Goal: Task Accomplishment & Management: Complete application form

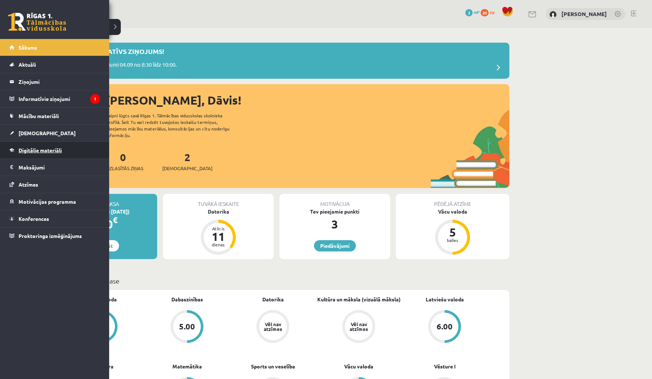
click at [52, 153] on span "Digitālie materiāli" at bounding box center [40, 150] width 43 height 7
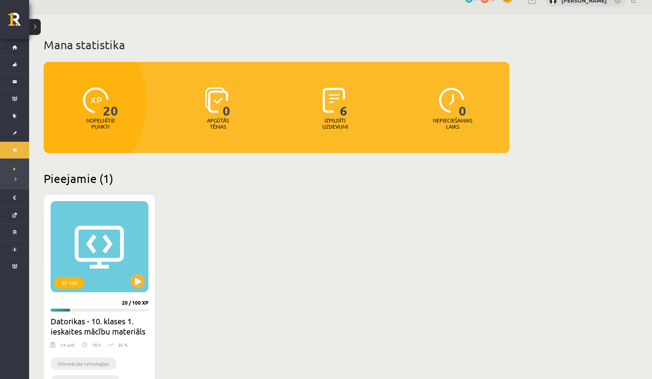
scroll to position [21, 0]
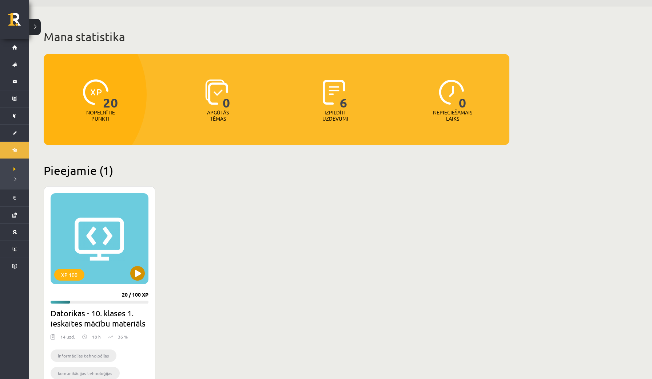
click at [137, 272] on button at bounding box center [137, 273] width 15 height 15
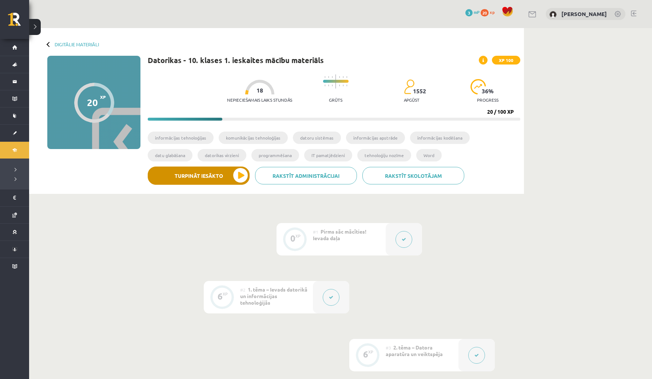
click at [199, 178] on button "Turpināt iesākto" at bounding box center [199, 175] width 102 height 18
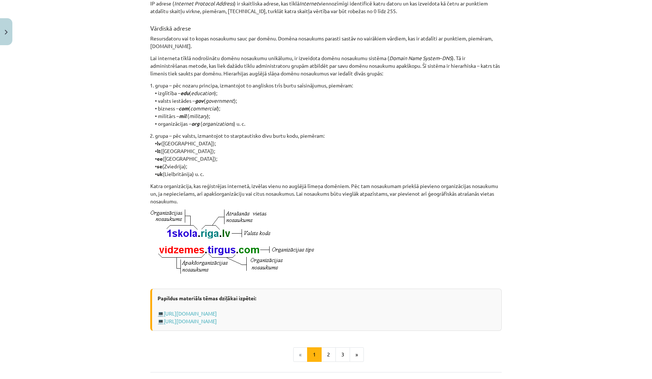
scroll to position [260, 0]
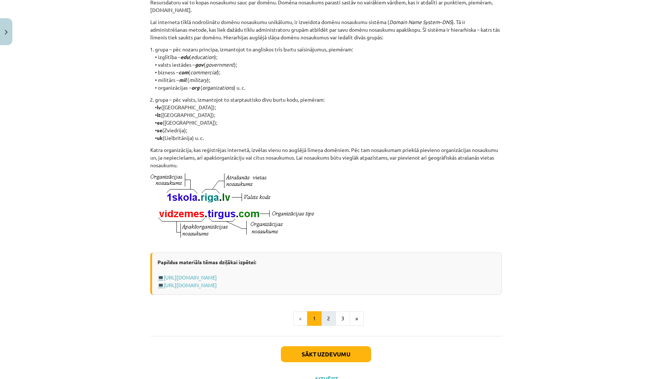
click at [330, 324] on button "2" at bounding box center [329, 318] width 15 height 15
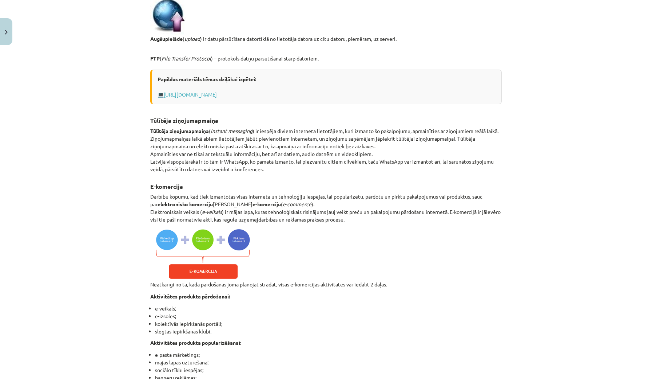
scroll to position [567, 0]
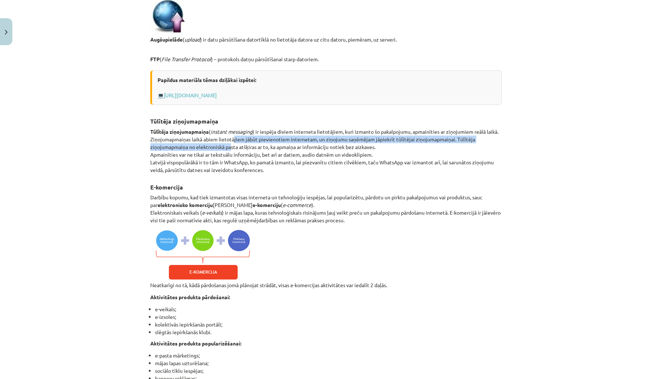
drag, startPoint x: 234, startPoint y: 152, endPoint x: 241, endPoint y: 156, distance: 7.5
click at [239, 156] on p "Tūlītēja ziņojumapmaiņa ( instant messaging ) ir iespēja diviem interneta lieto…" at bounding box center [326, 151] width 352 height 46
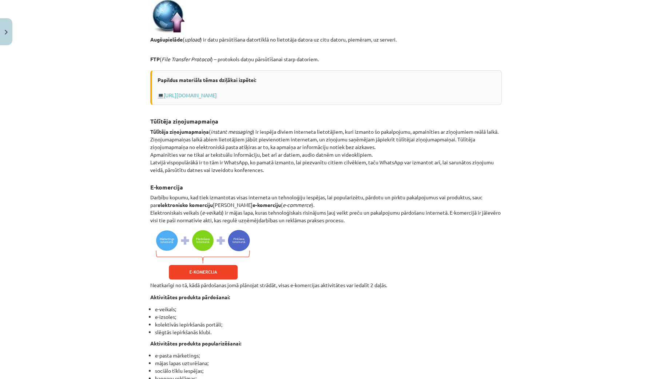
click at [293, 161] on p "Tūlītēja ziņojumapmaiņa ( instant messaging ) ir iespēja diviem interneta lieto…" at bounding box center [326, 151] width 352 height 46
drag, startPoint x: 293, startPoint y: 161, endPoint x: 267, endPoint y: 178, distance: 31.4
click at [297, 169] on p "Tūlītēja ziņojumapmaiņa ( instant messaging ) ir iespēja diviem interneta lieto…" at bounding box center [326, 151] width 352 height 46
drag, startPoint x: 248, startPoint y: 177, endPoint x: 329, endPoint y: 174, distance: 80.9
click at [329, 174] on p "Tūlītēja ziņojumapmaiņa ( instant messaging ) ir iespēja diviem interneta lieto…" at bounding box center [326, 151] width 352 height 46
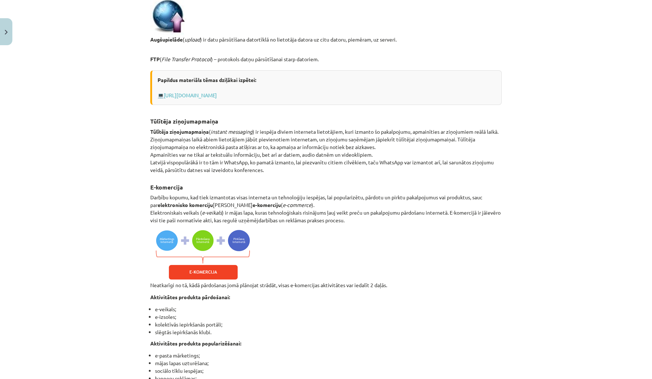
click at [305, 188] on div "Globālais tīmeklis Internetā ir realizēti dažādi servisi jeb pakalpojumi, no ku…" at bounding box center [326, 157] width 352 height 1189
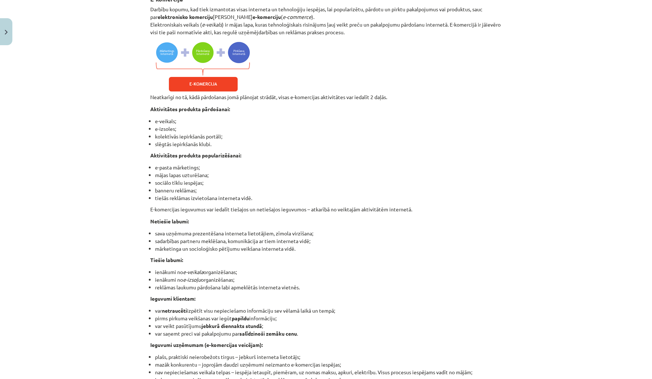
scroll to position [755, 0]
drag, startPoint x: 147, startPoint y: 135, endPoint x: 161, endPoint y: 161, distance: 28.7
click at [125, 178] on div "Mācību tēma: Datorikas - 10. klases 1. ieskaites mācību materiāls #6 5. tēma – …" at bounding box center [326, 189] width 652 height 379
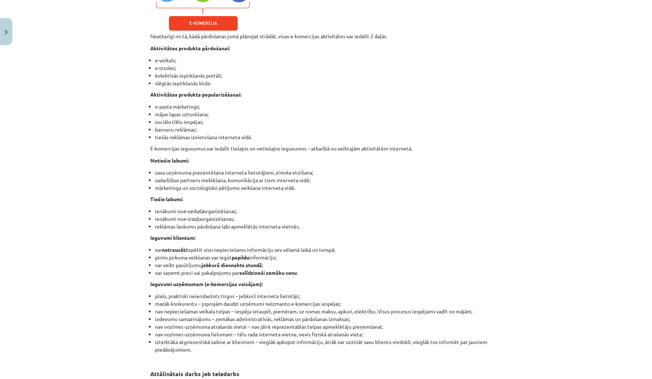
scroll to position [817, 0]
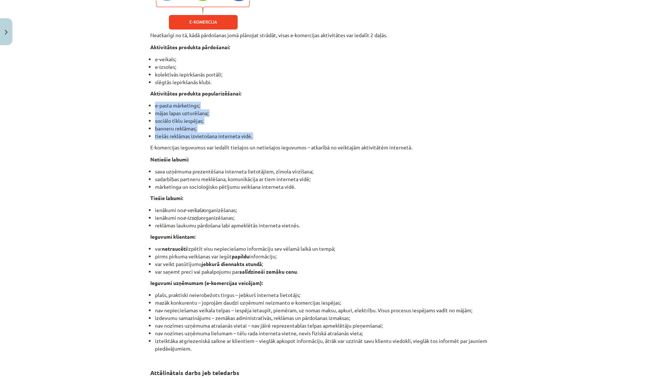
drag, startPoint x: 155, startPoint y: 116, endPoint x: 177, endPoint y: 155, distance: 44.8
click at [137, 214] on div "Mācību tēma: Datorikas - 10. klases 1. ieskaites mācību materiāls #6 5. tēma – …" at bounding box center [326, 189] width 652 height 379
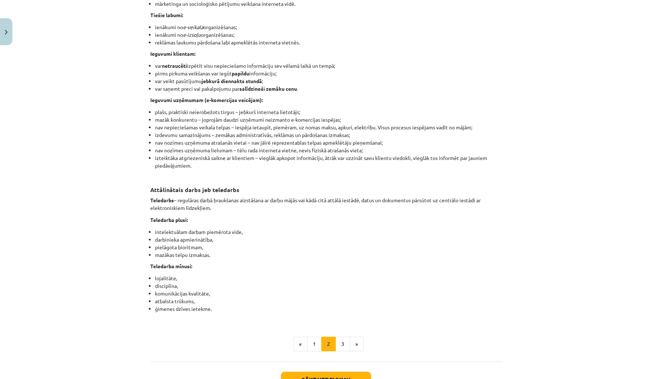
scroll to position [1001, 0]
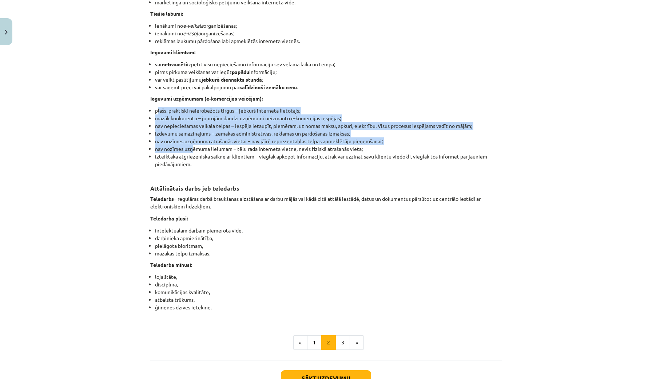
drag, startPoint x: 158, startPoint y: 123, endPoint x: 194, endPoint y: 163, distance: 53.3
click at [194, 163] on ul "plašs, praktiski neierobežots tirgus – jebkurš interneta lietotājs; mazāk konku…" at bounding box center [326, 141] width 352 height 69
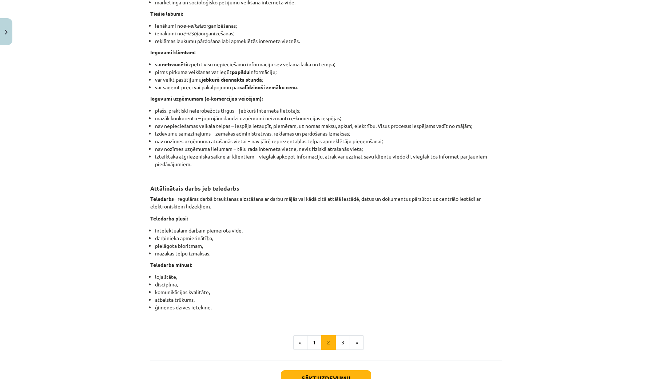
click at [196, 175] on li "izteiktāka atgriezeniskā saikne ar klientiem – vieglāk apkopot informāciju, ātr…" at bounding box center [328, 164] width 347 height 23
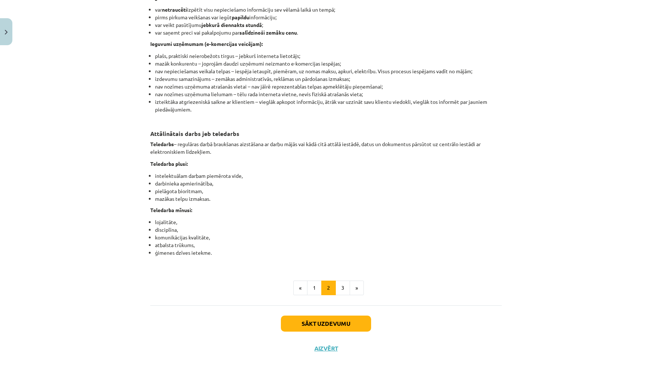
scroll to position [1060, 0]
drag, startPoint x: 232, startPoint y: 149, endPoint x: 278, endPoint y: 149, distance: 46.2
click at [278, 149] on p "Teledarbs – regulāras darbā braukšanas aizstāšana ar darbu mājās vai kādā citā …" at bounding box center [326, 147] width 352 height 15
click at [287, 167] on p "Teledarba plusi:" at bounding box center [326, 164] width 352 height 8
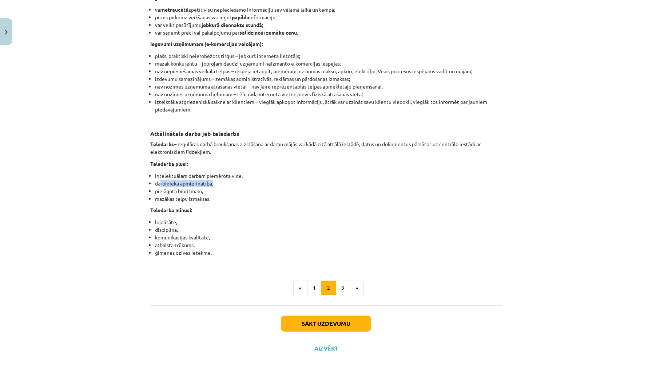
drag, startPoint x: 160, startPoint y: 180, endPoint x: 162, endPoint y: 186, distance: 6.0
click at [162, 186] on li "darbinieka apmierinātība," at bounding box center [328, 184] width 347 height 8
click at [145, 212] on div "Mācību tēma: Datorikas - 10. klases 1. ieskaites mācību materiāls #6 5. tēma – …" at bounding box center [326, 189] width 652 height 379
click at [343, 286] on button "3" at bounding box center [343, 287] width 15 height 15
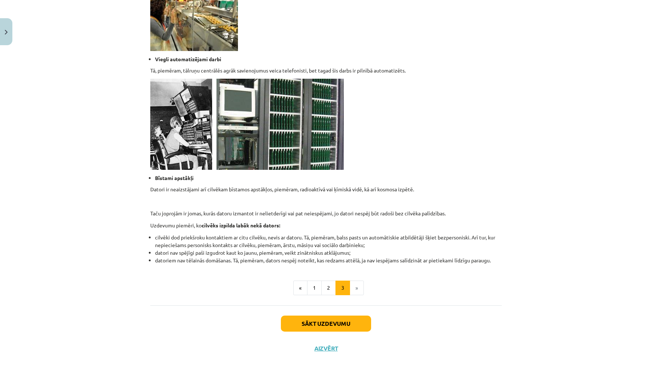
scroll to position [596, 0]
click at [303, 325] on button "Sākt uzdevumu" at bounding box center [326, 323] width 90 height 16
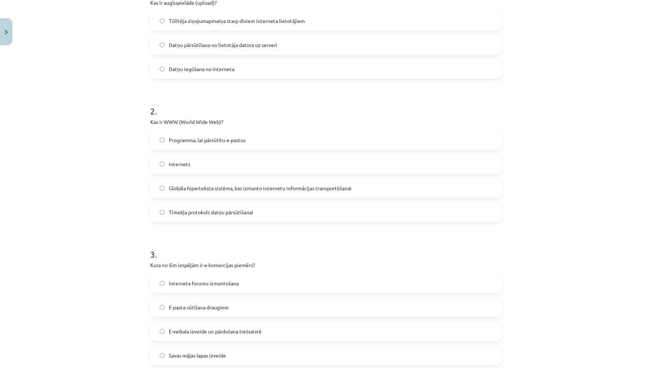
scroll to position [18, 0]
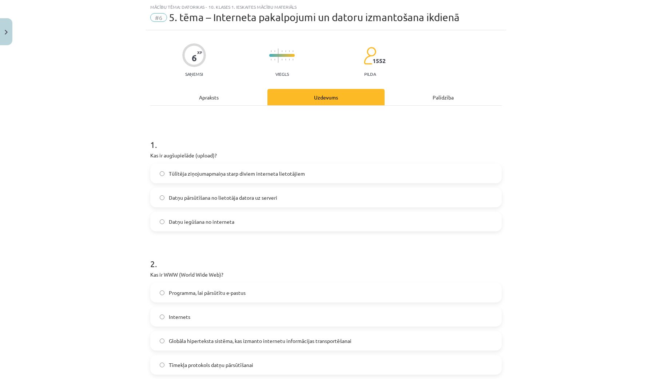
click at [169, 224] on span "Datņu iegūšana no interneta" at bounding box center [202, 222] width 66 height 8
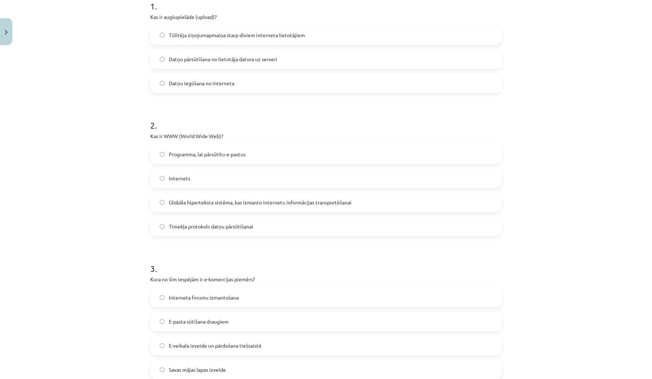
scroll to position [158, 0]
click at [182, 178] on span "Internets" at bounding box center [179, 177] width 21 height 8
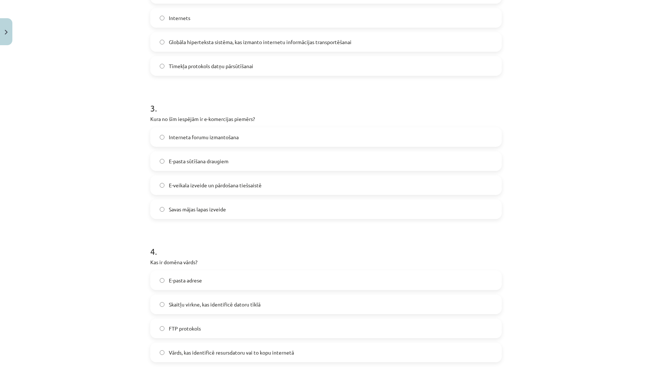
scroll to position [316, 0]
click at [229, 188] on span "E-veikala izveide un pārdošana tiešsaistē" at bounding box center [215, 186] width 93 height 8
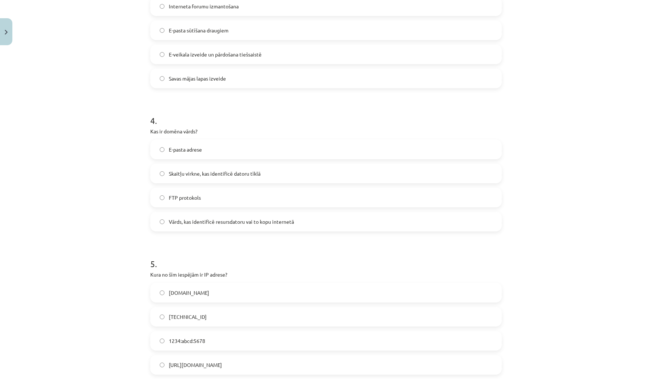
scroll to position [448, 0]
click at [238, 224] on span "Vārds, kas identificē resursdatoru vai to kopu internetā" at bounding box center [231, 221] width 125 height 8
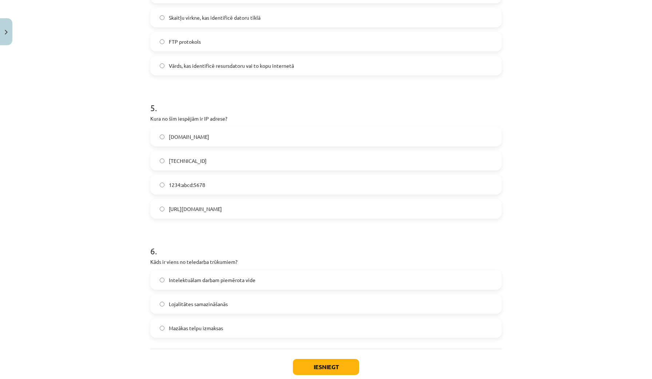
scroll to position [605, 0]
click at [265, 156] on label "[TECHNICAL_ID]" at bounding box center [326, 159] width 350 height 18
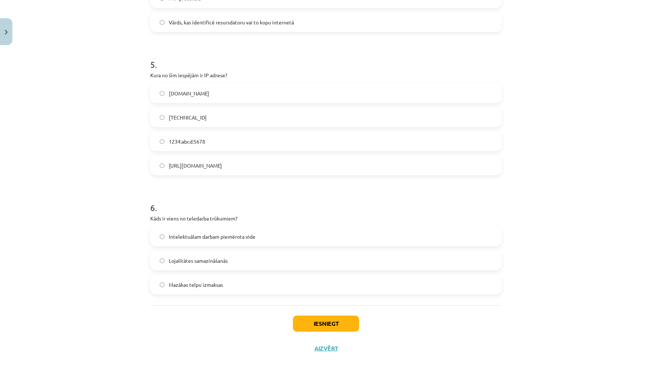
scroll to position [648, 0]
click at [190, 258] on span "Lojalitātes samazināšanās" at bounding box center [198, 261] width 59 height 8
click at [336, 320] on button "Iesniegt" at bounding box center [326, 323] width 66 height 16
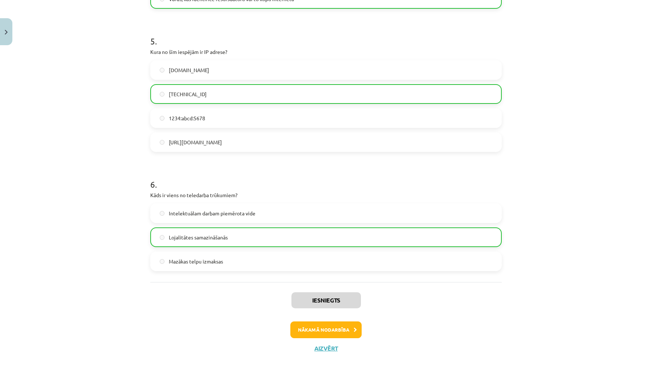
scroll to position [671, 0]
click at [326, 326] on button "Nākamā nodarbība" at bounding box center [326, 329] width 71 height 17
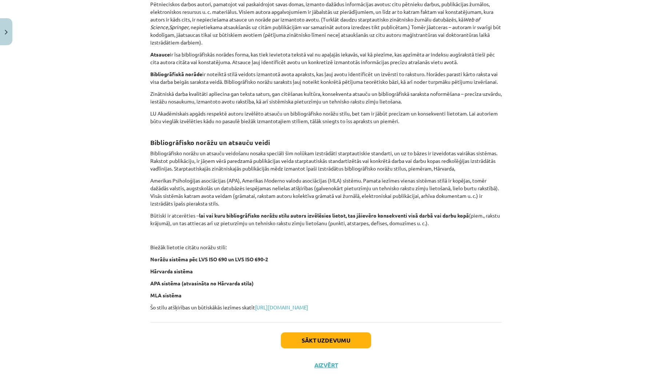
scroll to position [158, 0]
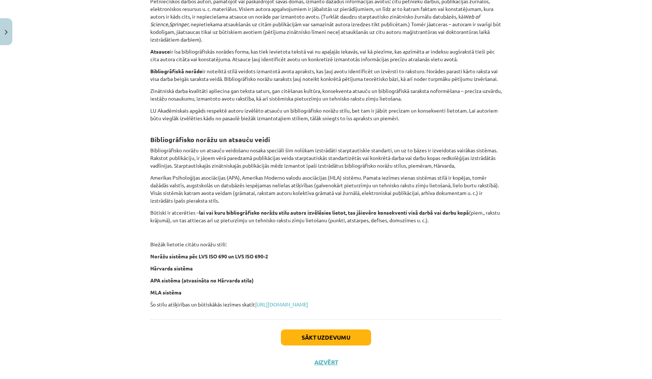
click at [312, 345] on button "Sākt uzdevumu" at bounding box center [326, 337] width 90 height 16
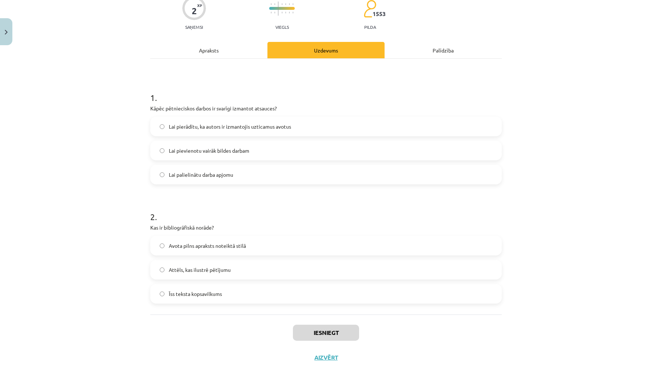
scroll to position [67, 0]
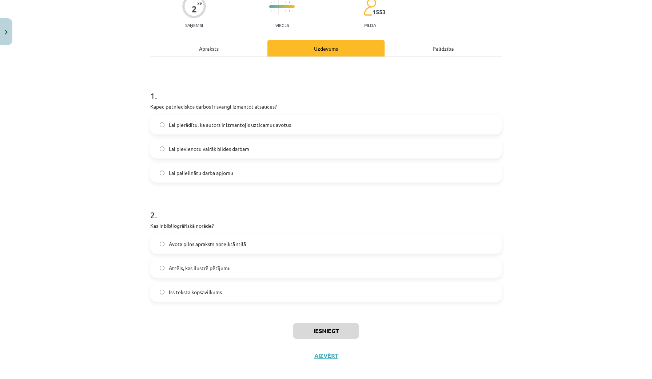
click at [239, 153] on label "Lai pievienotu vairāk bildes darbam" at bounding box center [326, 148] width 350 height 18
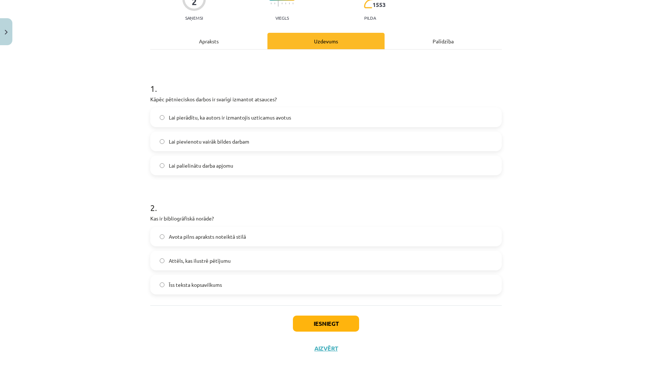
scroll to position [75, 0]
click at [291, 120] on label "Lai pierādītu, ka autors ir izmantojis uzticamus avotus" at bounding box center [326, 117] width 350 height 18
click at [233, 282] on label "Īss teksta kopsavilkums" at bounding box center [326, 284] width 350 height 18
click at [319, 322] on button "Iesniegt" at bounding box center [326, 323] width 66 height 16
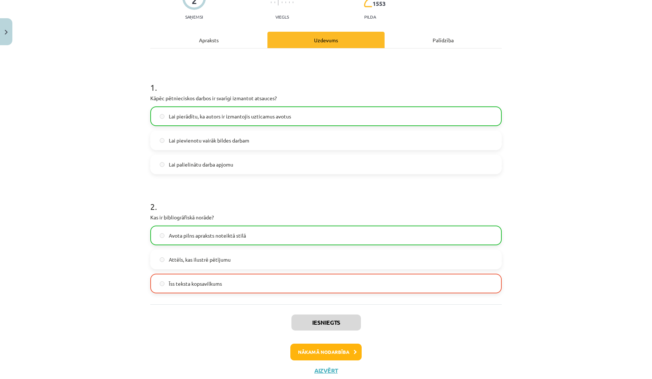
click at [322, 353] on button "Nākamā nodarbība" at bounding box center [326, 351] width 71 height 17
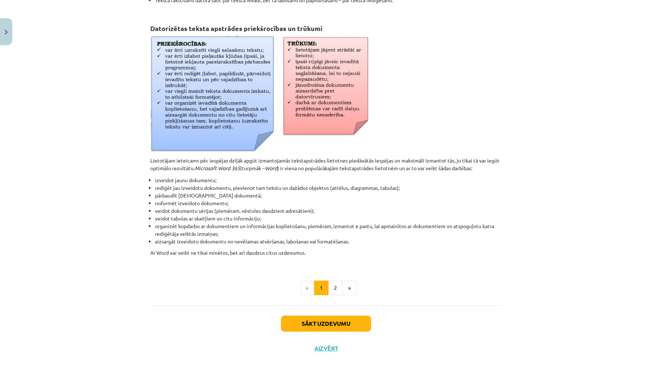
scroll to position [228, 0]
click at [334, 289] on button "2" at bounding box center [335, 287] width 15 height 15
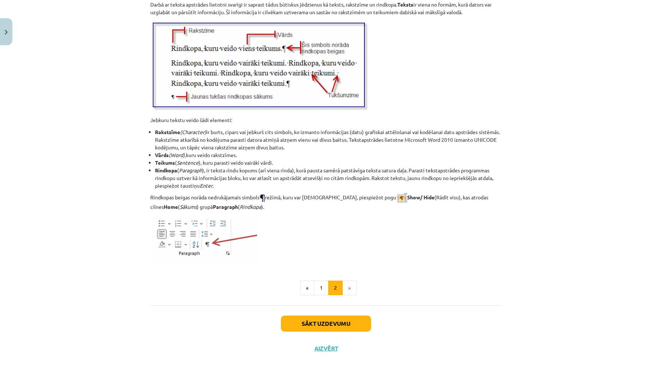
scroll to position [827, 0]
click at [322, 290] on button "1" at bounding box center [321, 287] width 15 height 15
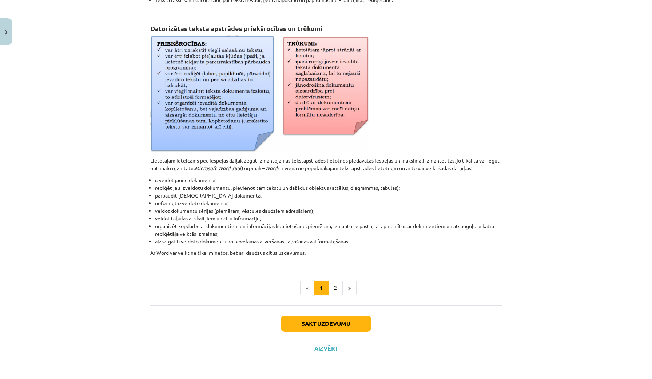
scroll to position [228, 0]
click at [319, 348] on button "Aizvērt" at bounding box center [326, 347] width 28 height 7
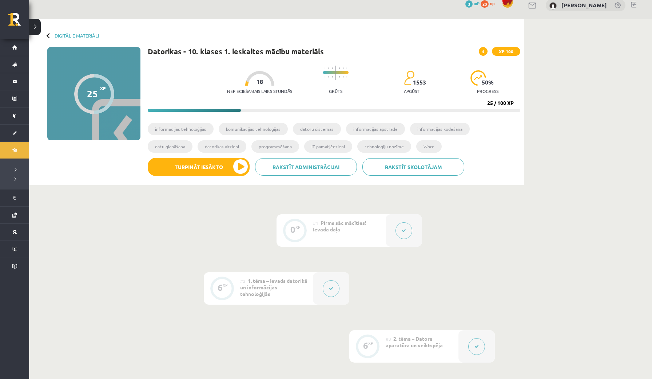
scroll to position [6, 0]
